Goal: Find specific page/section: Find specific page/section

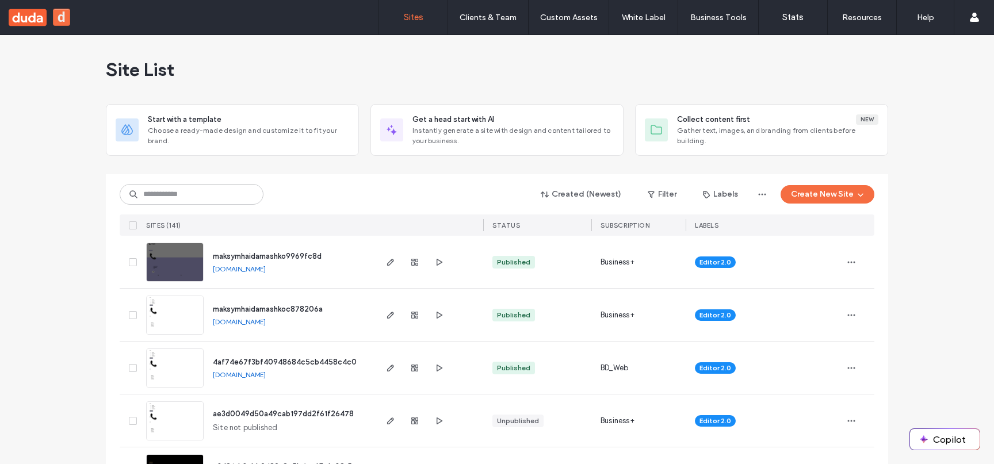
click at [498, 77] on div "Site List" at bounding box center [497, 69] width 782 height 69
click at [389, 264] on icon "button" at bounding box center [390, 262] width 9 height 9
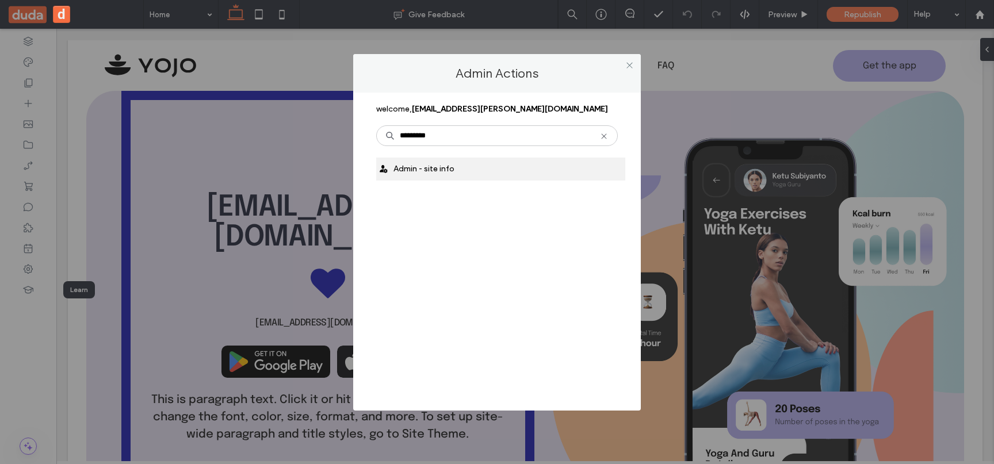
type input "*********"
